Goal: Information Seeking & Learning: Understand process/instructions

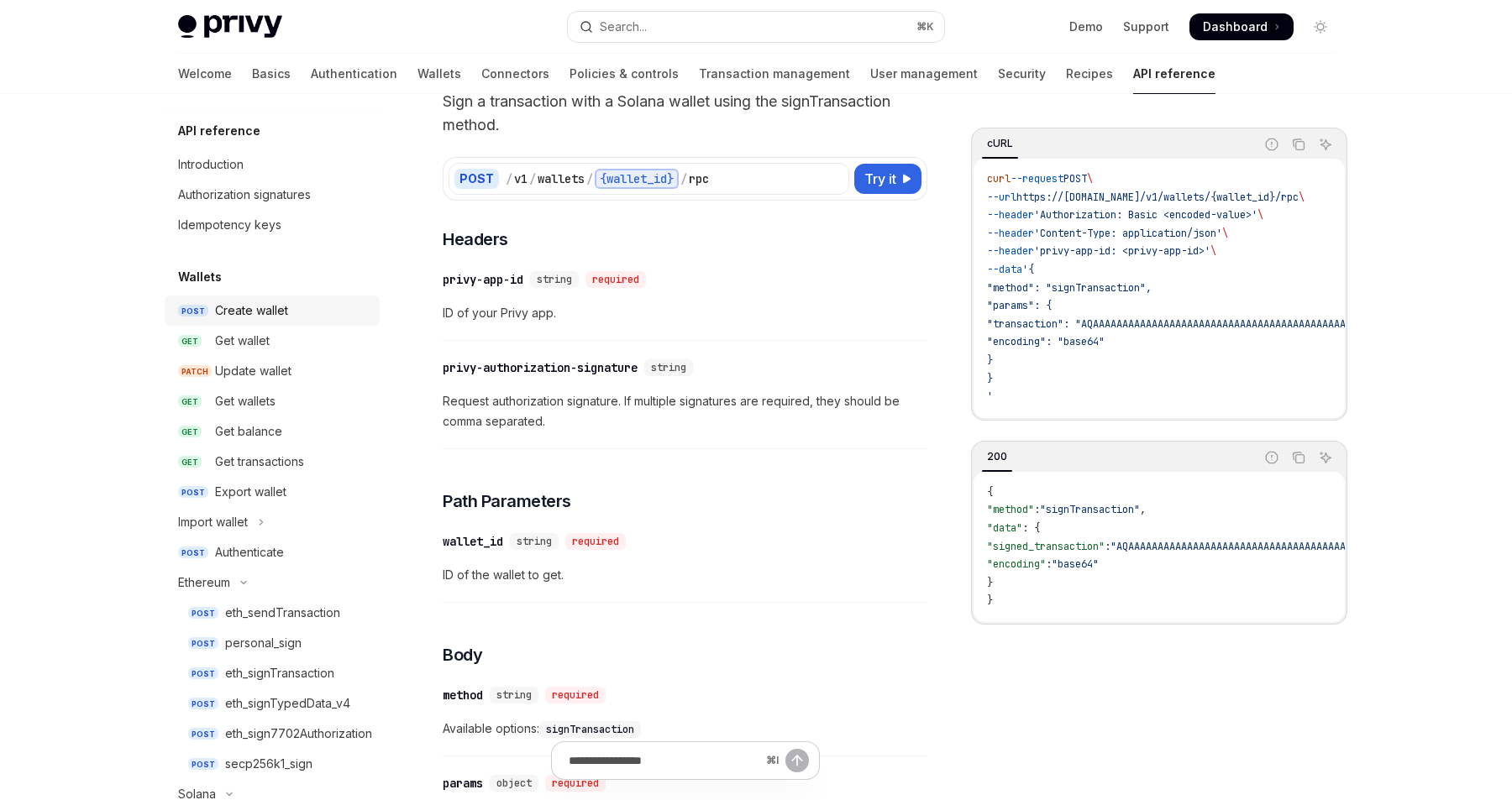
click at [237, 316] on div "Create wallet" at bounding box center [251, 311] width 73 height 20
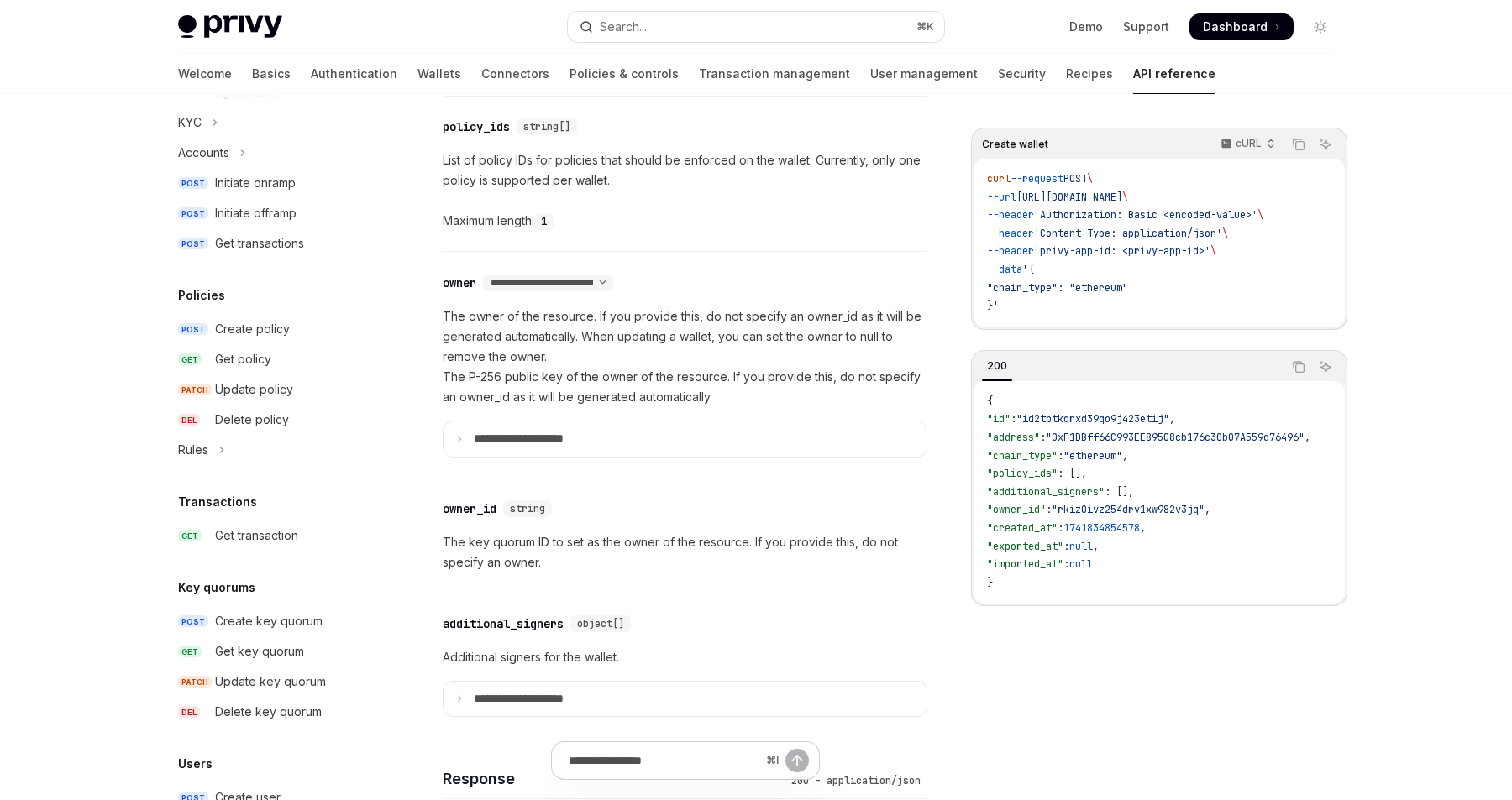
scroll to position [780, 0]
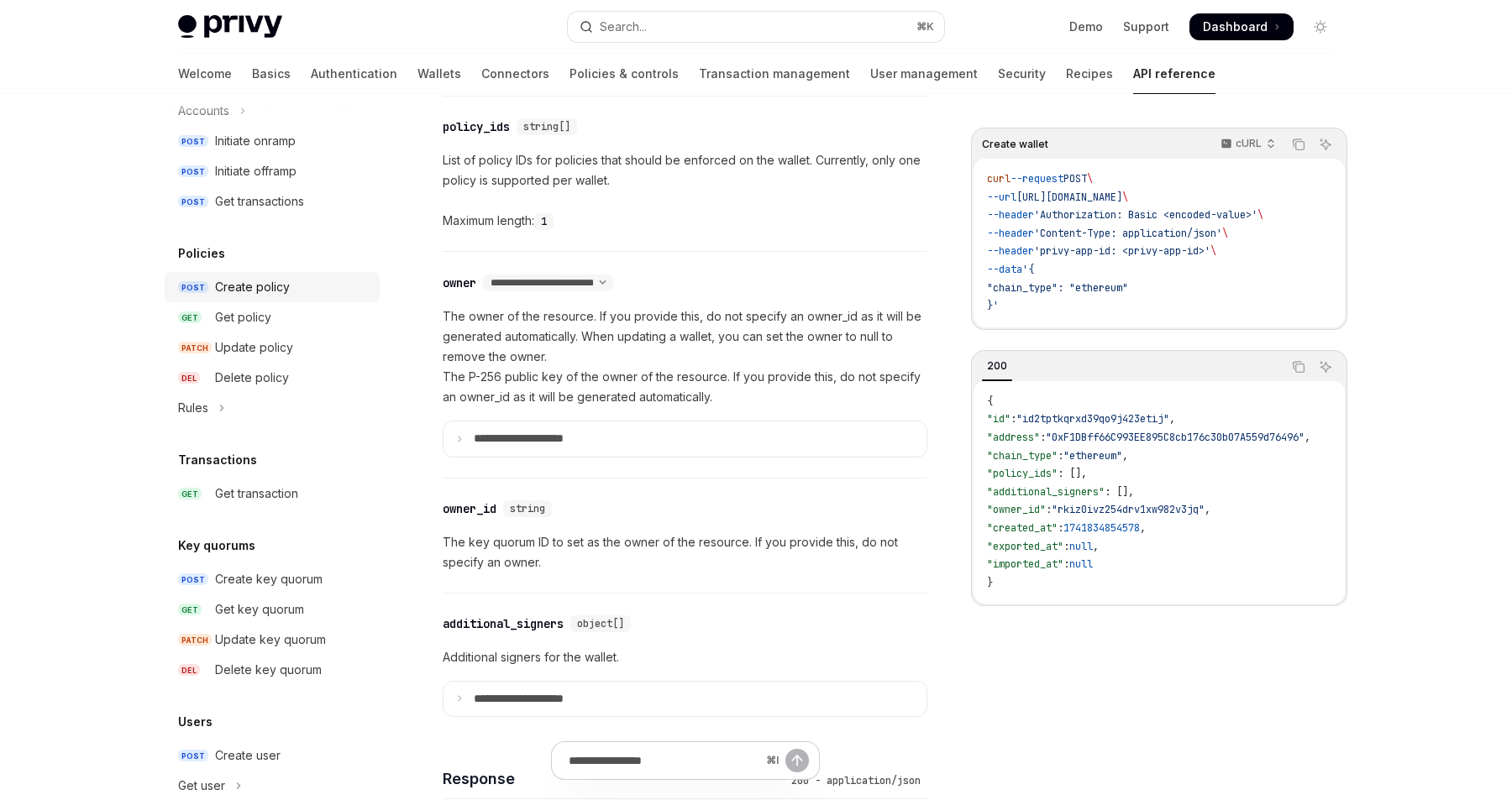
click at [269, 286] on div "Create policy" at bounding box center [252, 287] width 75 height 20
type textarea "*"
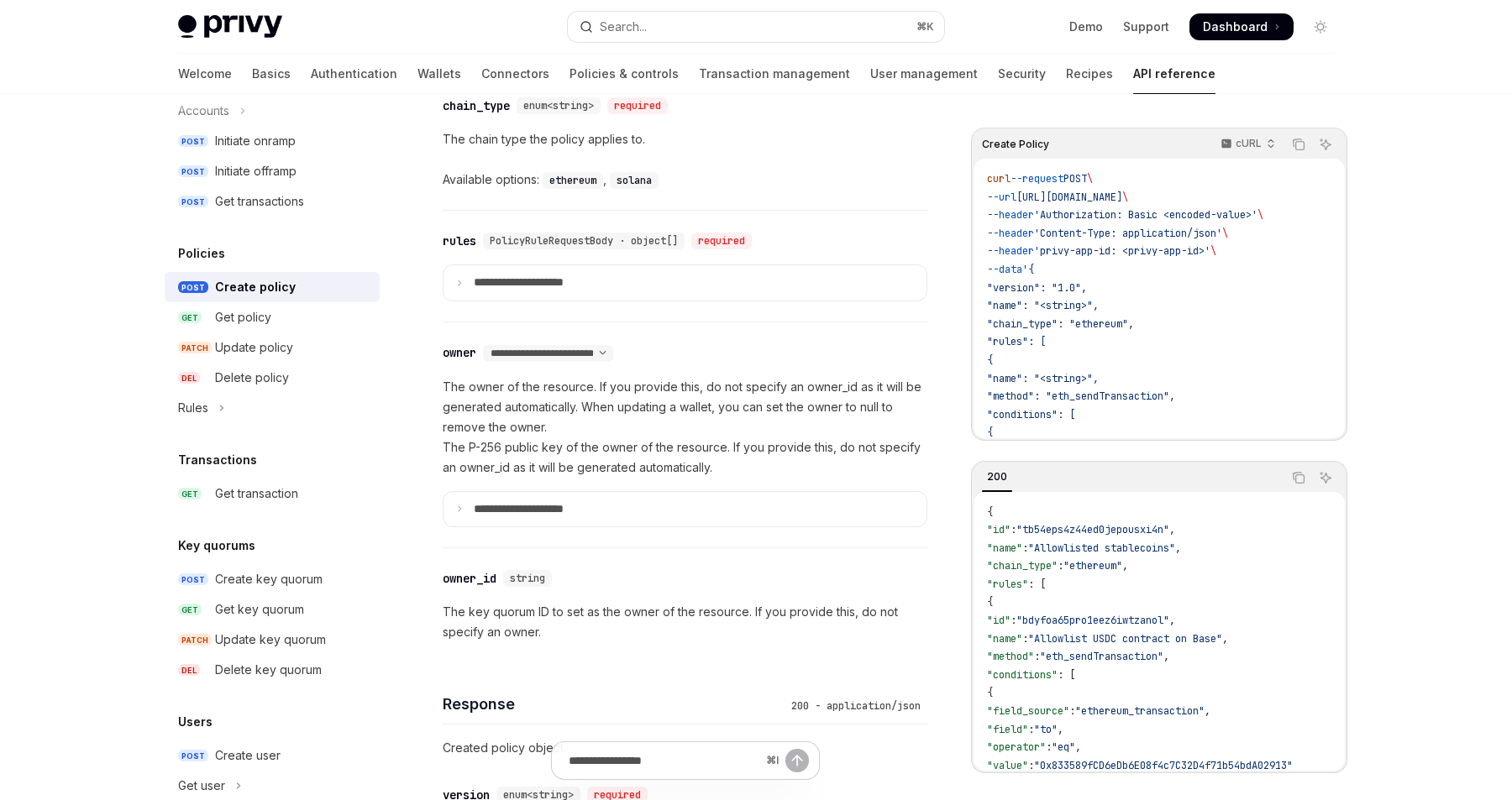
scroll to position [1013, 0]
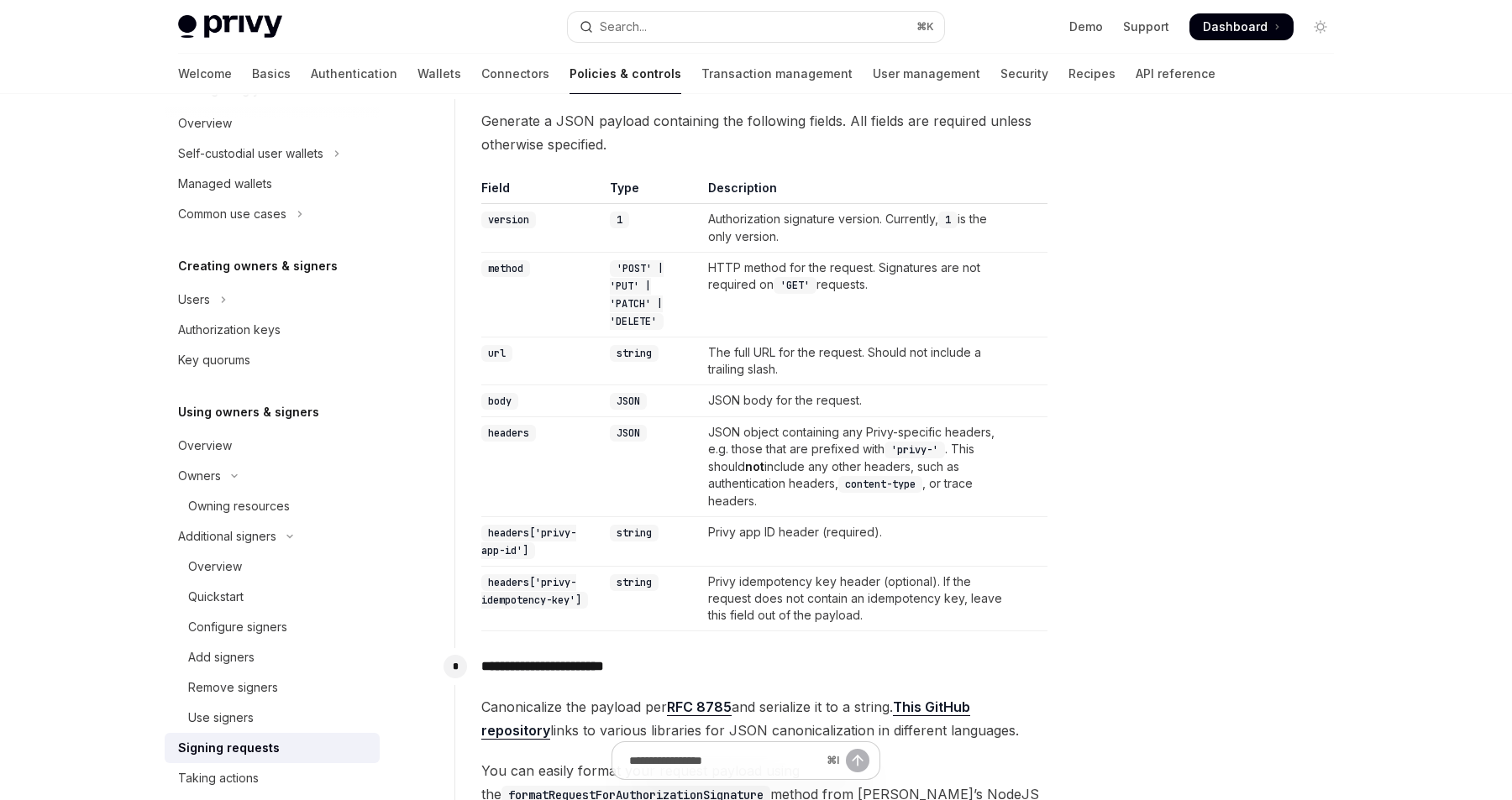
scroll to position [586, 0]
